Goal: Task Accomplishment & Management: Complete application form

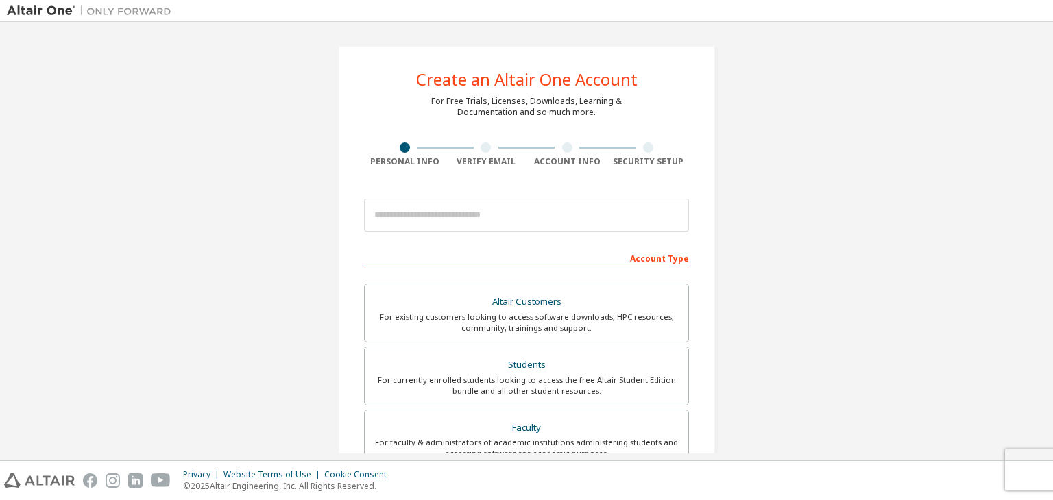
scroll to position [49, 0]
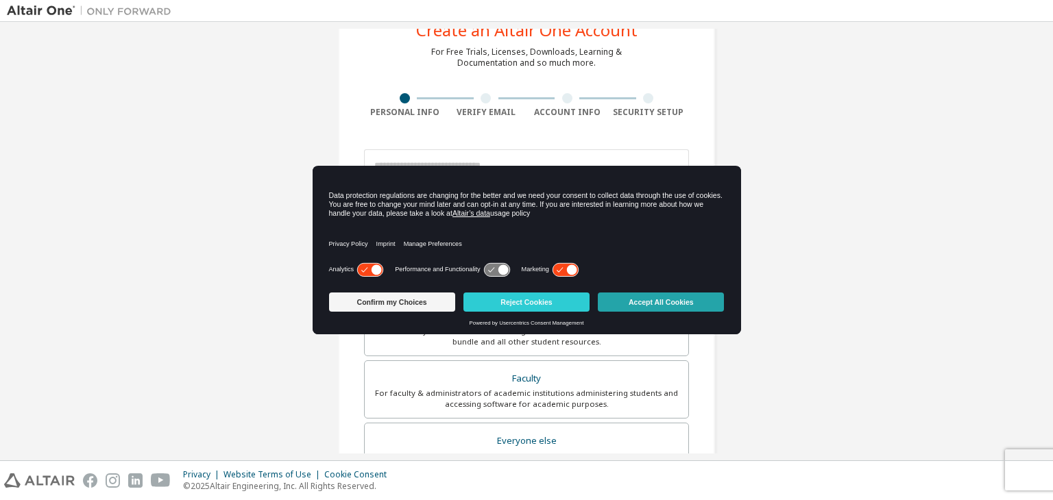
click at [633, 302] on button "Accept All Cookies" at bounding box center [661, 302] width 126 height 19
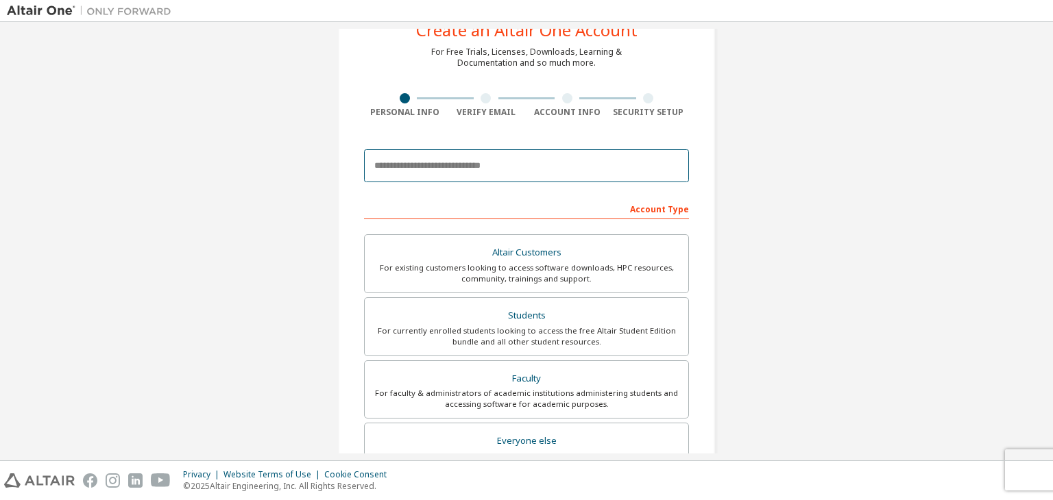
click at [528, 165] on input "email" at bounding box center [526, 165] width 325 height 33
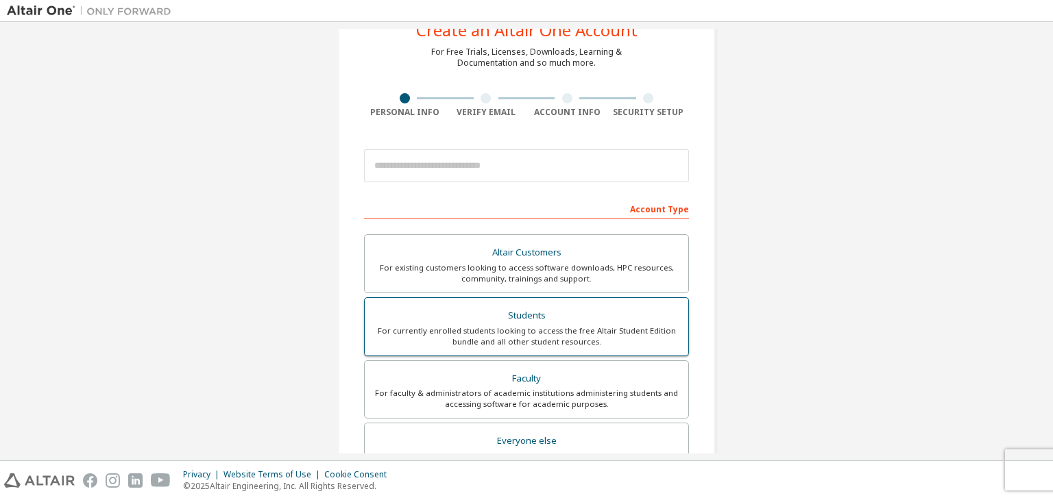
click at [475, 302] on label "Students For currently enrolled students looking to access the free Altair Stud…" at bounding box center [526, 326] width 325 height 59
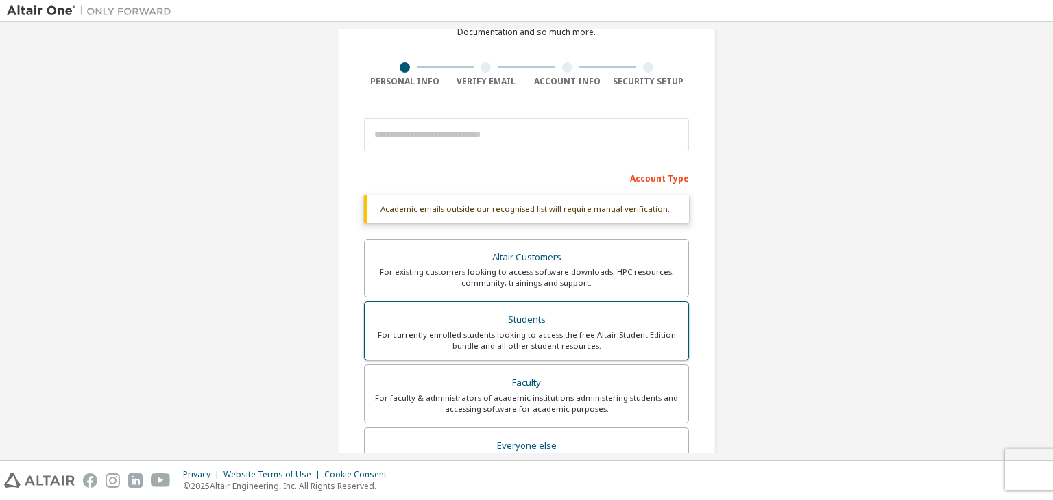
scroll to position [0, 0]
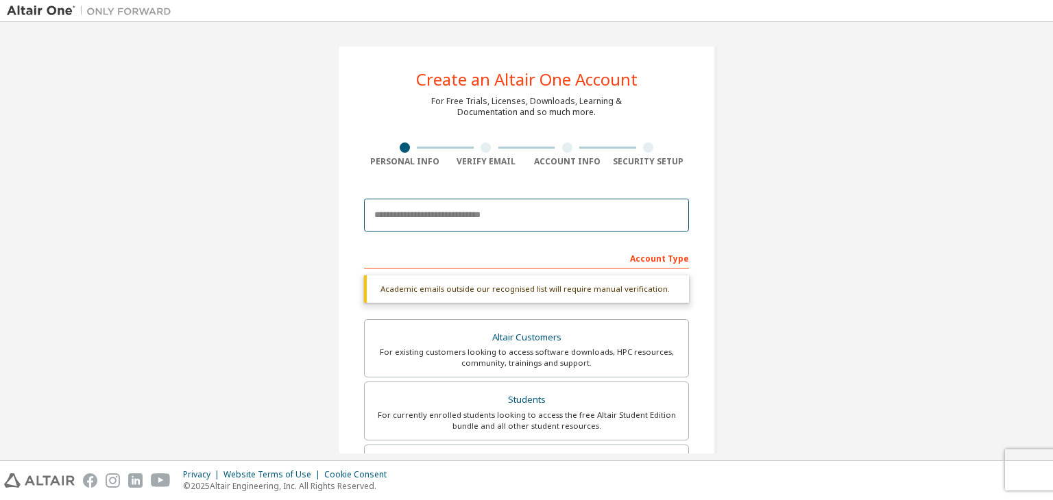
click at [513, 219] on input "email" at bounding box center [526, 215] width 325 height 33
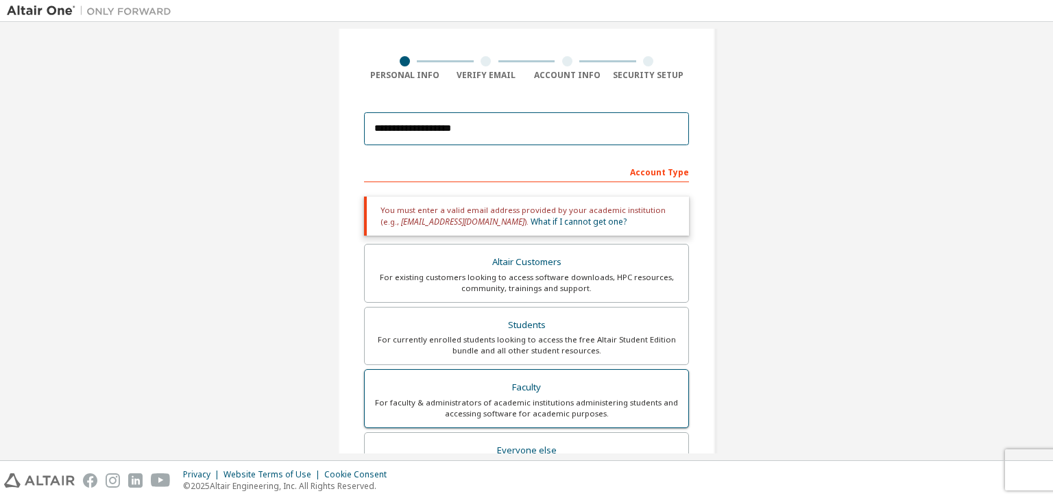
scroll to position [85, 0]
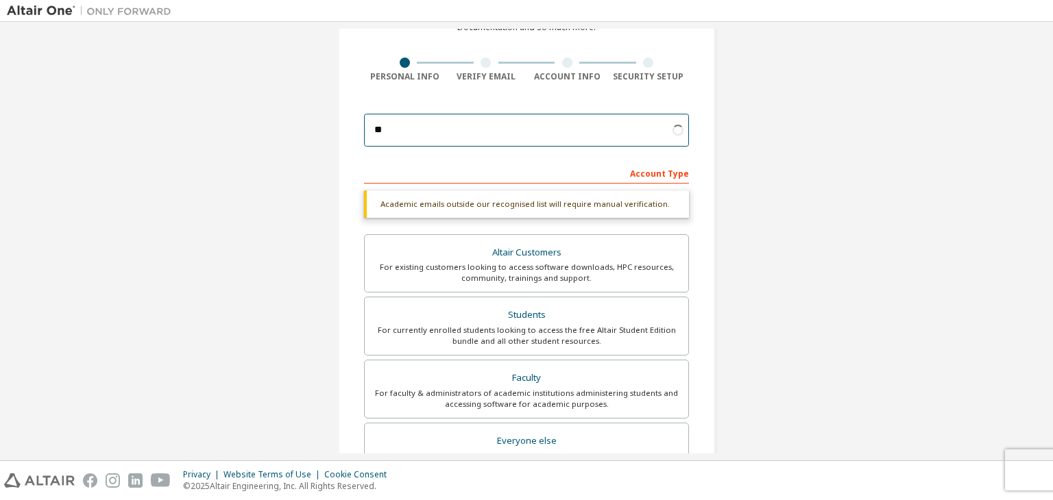
type input "*"
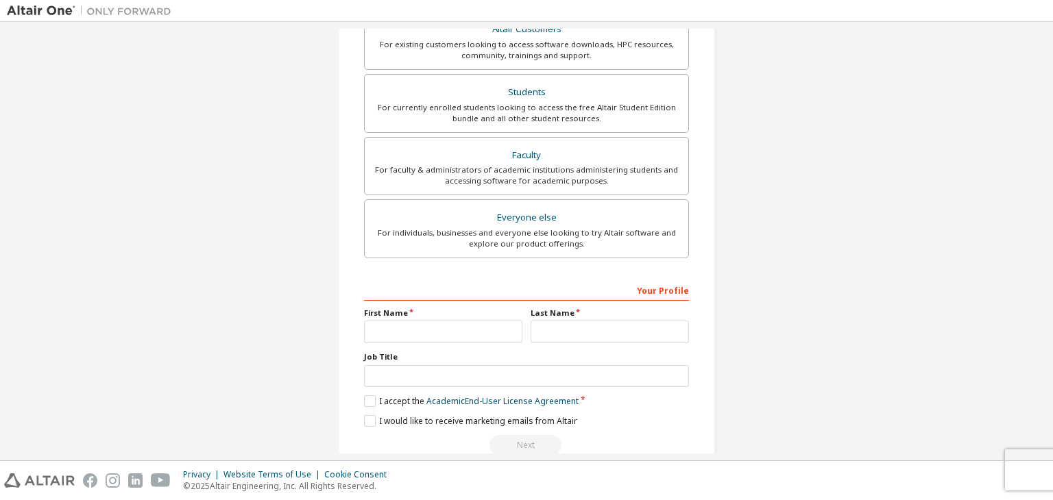
scroll to position [298, 0]
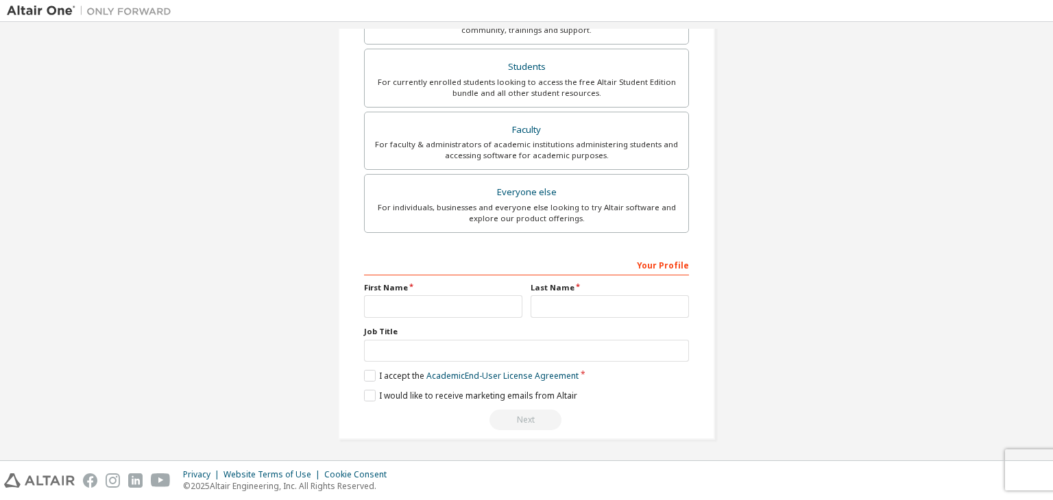
type input "**********"
click at [444, 302] on input "text" at bounding box center [443, 306] width 158 height 23
type input "*********"
type input "*"
click at [441, 308] on input "*********" at bounding box center [443, 306] width 158 height 23
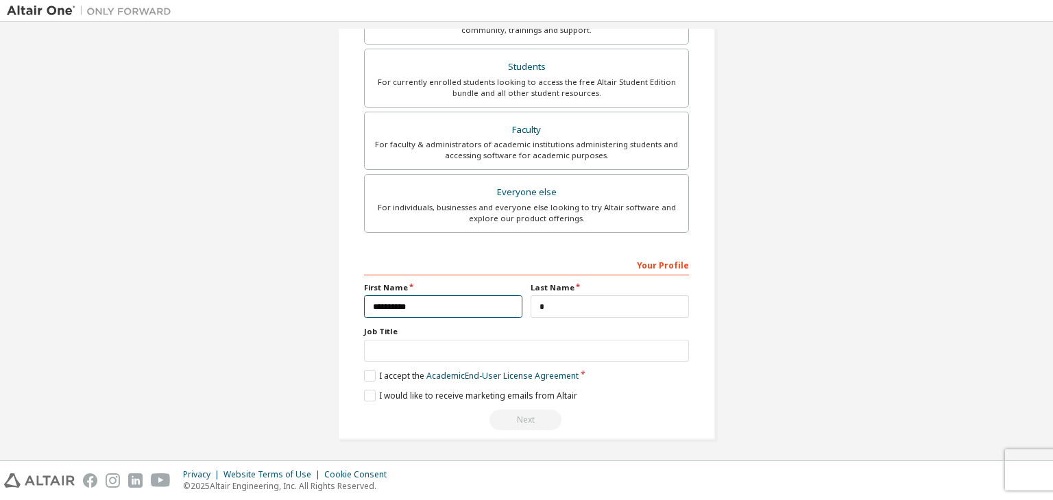
type input "*********"
click at [580, 307] on input "*" at bounding box center [609, 306] width 158 height 23
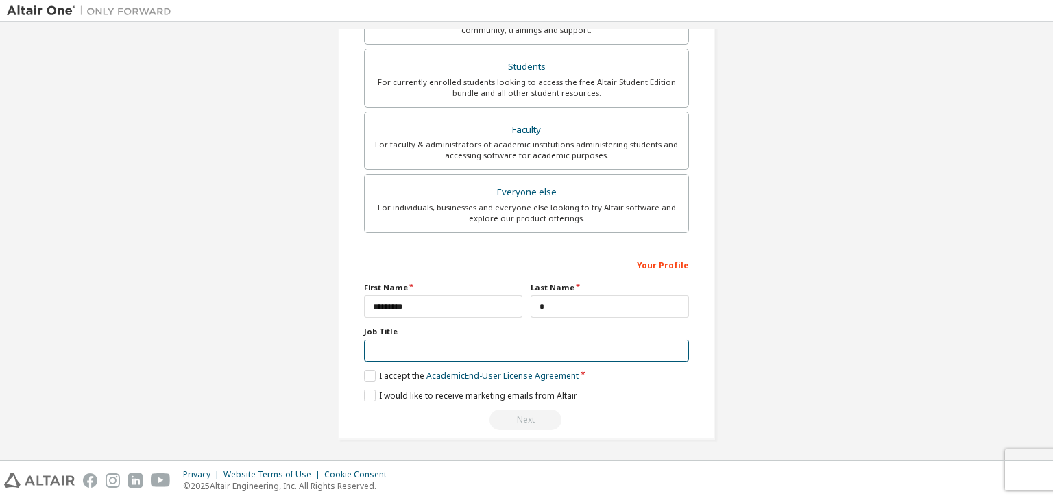
click at [563, 347] on input "text" at bounding box center [526, 351] width 325 height 23
click at [560, 299] on input "*" at bounding box center [609, 306] width 158 height 23
type input "*"
click at [466, 340] on input "text" at bounding box center [526, 351] width 325 height 23
type input "*******"
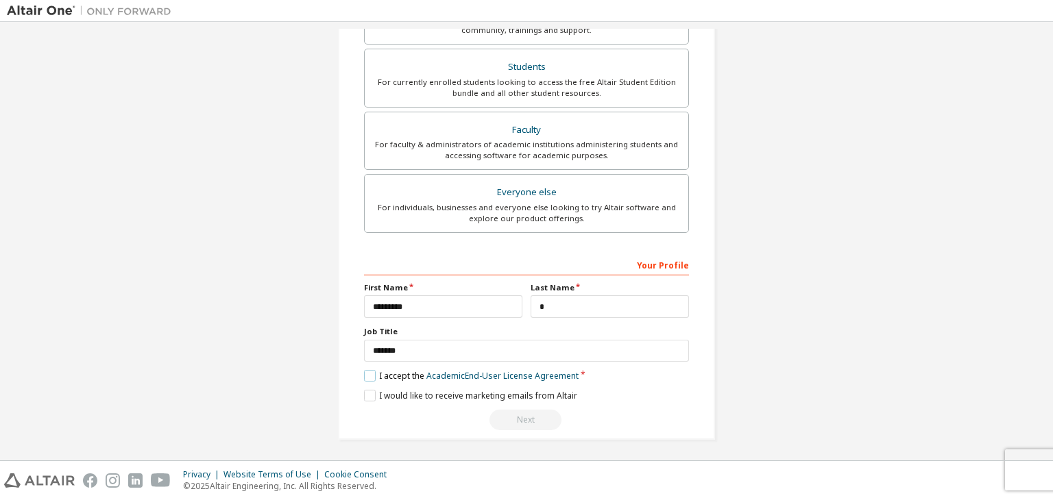
click at [368, 374] on label "I accept the Academic End-User License Agreement" at bounding box center [471, 376] width 214 height 12
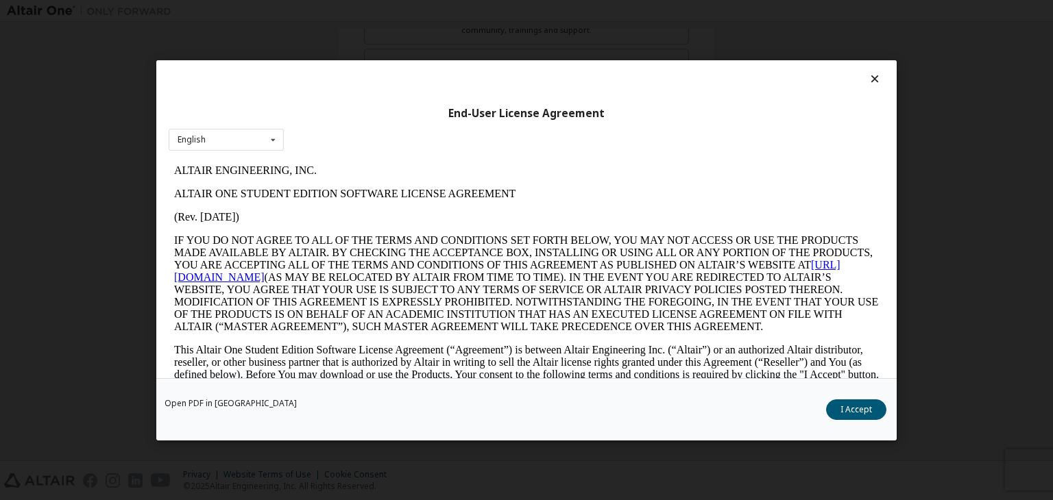
scroll to position [0, 0]
click at [862, 409] on button "I Accept" at bounding box center [856, 410] width 60 height 21
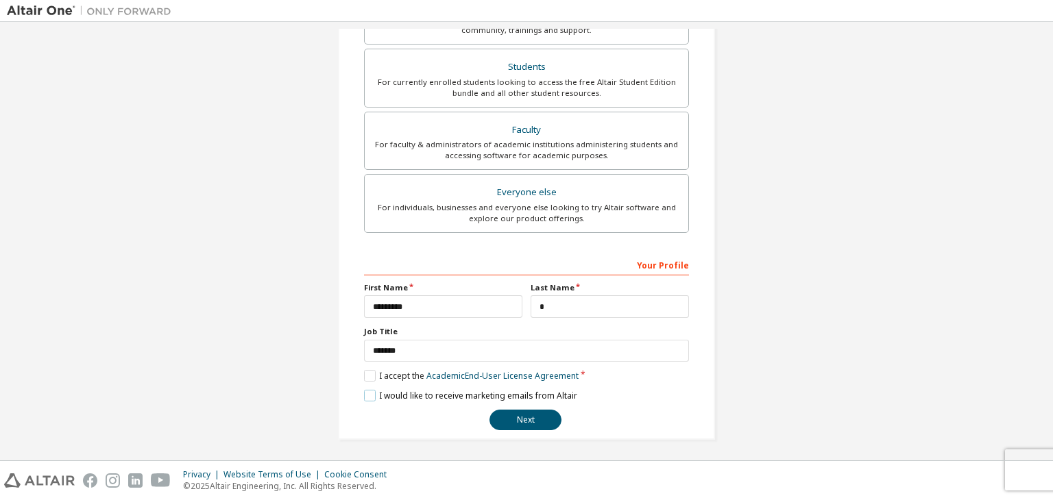
click at [364, 398] on label "I would like to receive marketing emails from Altair" at bounding box center [470, 396] width 213 height 12
click at [498, 416] on button "Next" at bounding box center [525, 420] width 72 height 21
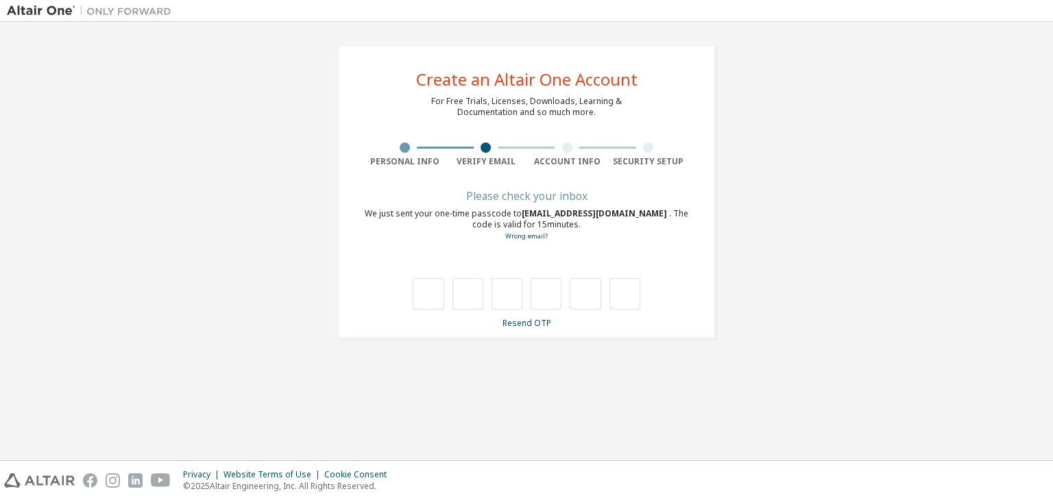
type input "*"
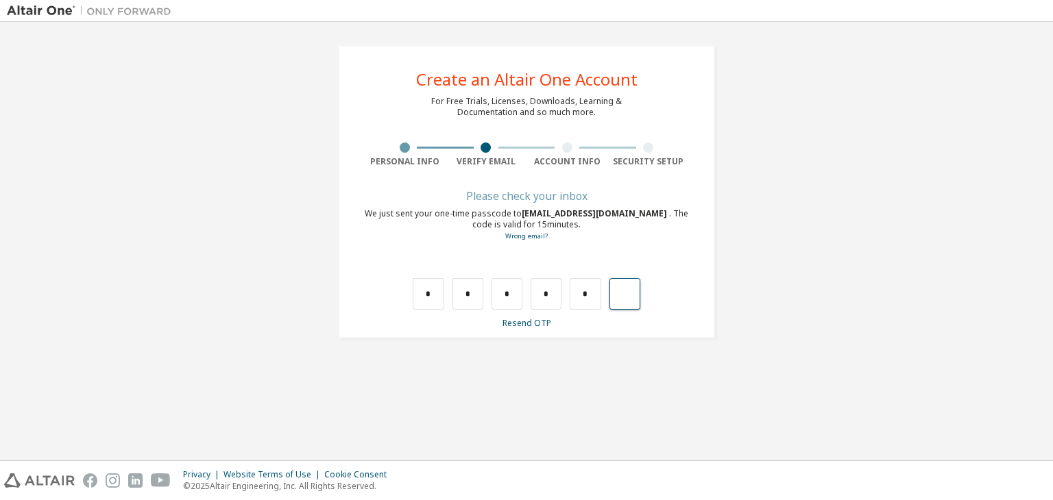
type input "*"
